Goal: Task Accomplishment & Management: Manage account settings

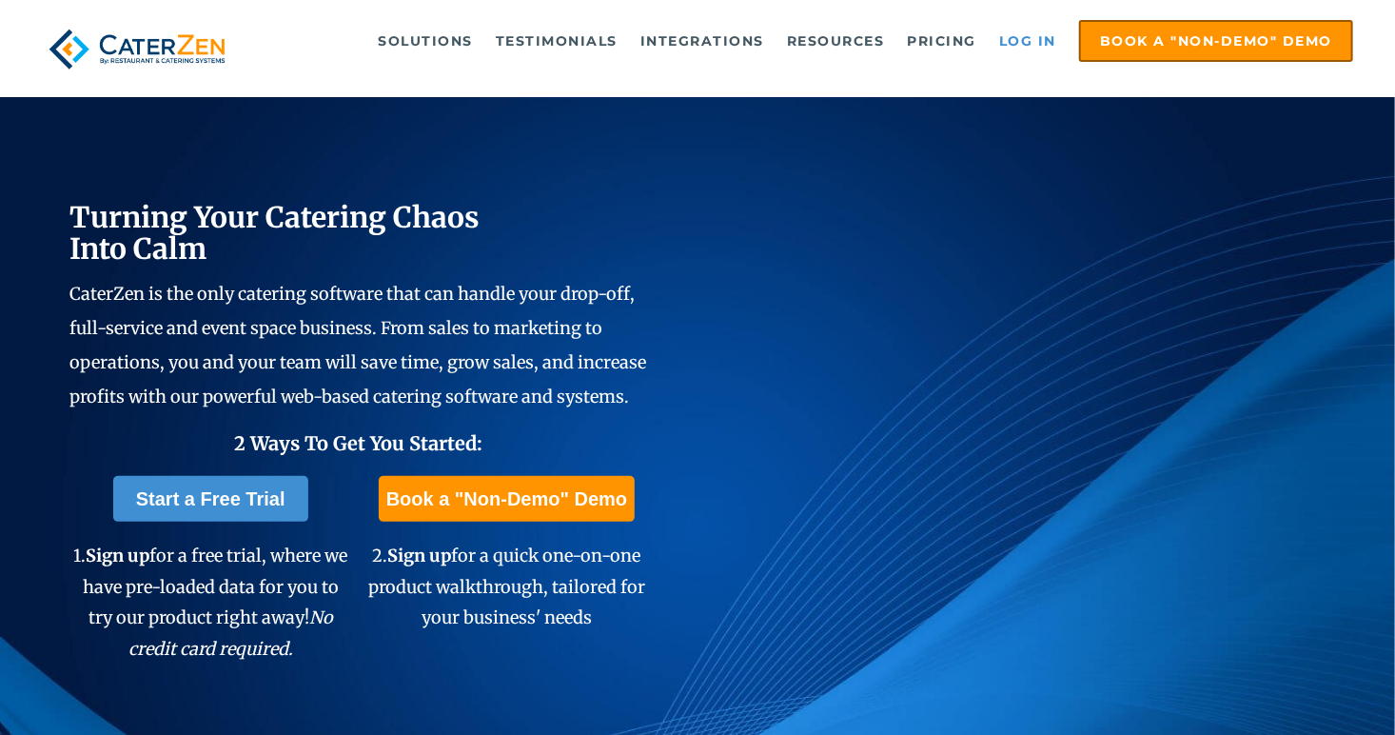
drag, startPoint x: 0, startPoint y: 0, endPoint x: 1028, endPoint y: 30, distance: 1028.1
click at [1028, 30] on link "Log in" at bounding box center [1028, 41] width 76 height 38
click at [1029, 38] on link "Log in" at bounding box center [1028, 41] width 76 height 38
click at [998, 41] on link "Log in" at bounding box center [1028, 41] width 76 height 38
